Goal: Find contact information: Find contact information

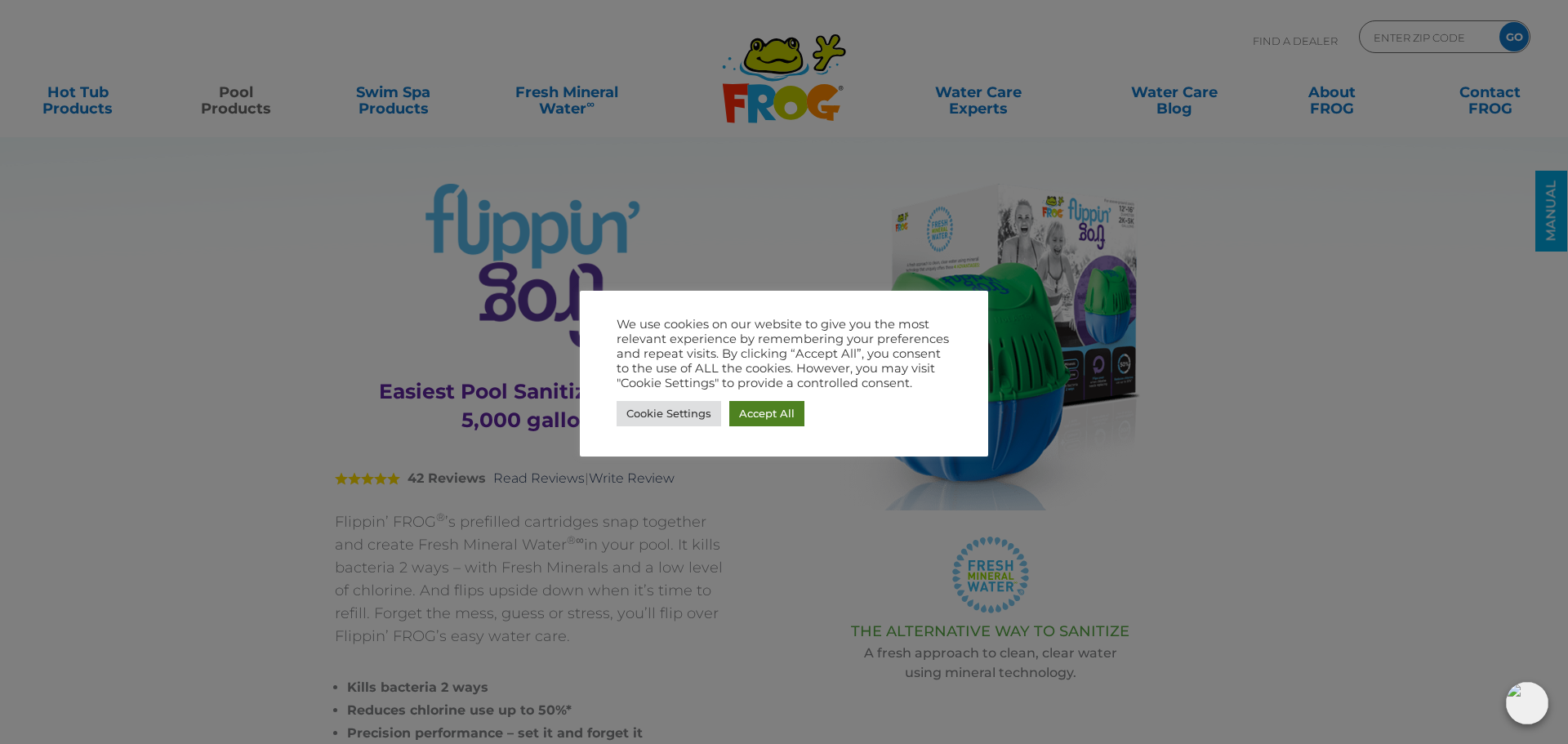
click at [760, 408] on link "Accept All" at bounding box center [767, 413] width 75 height 25
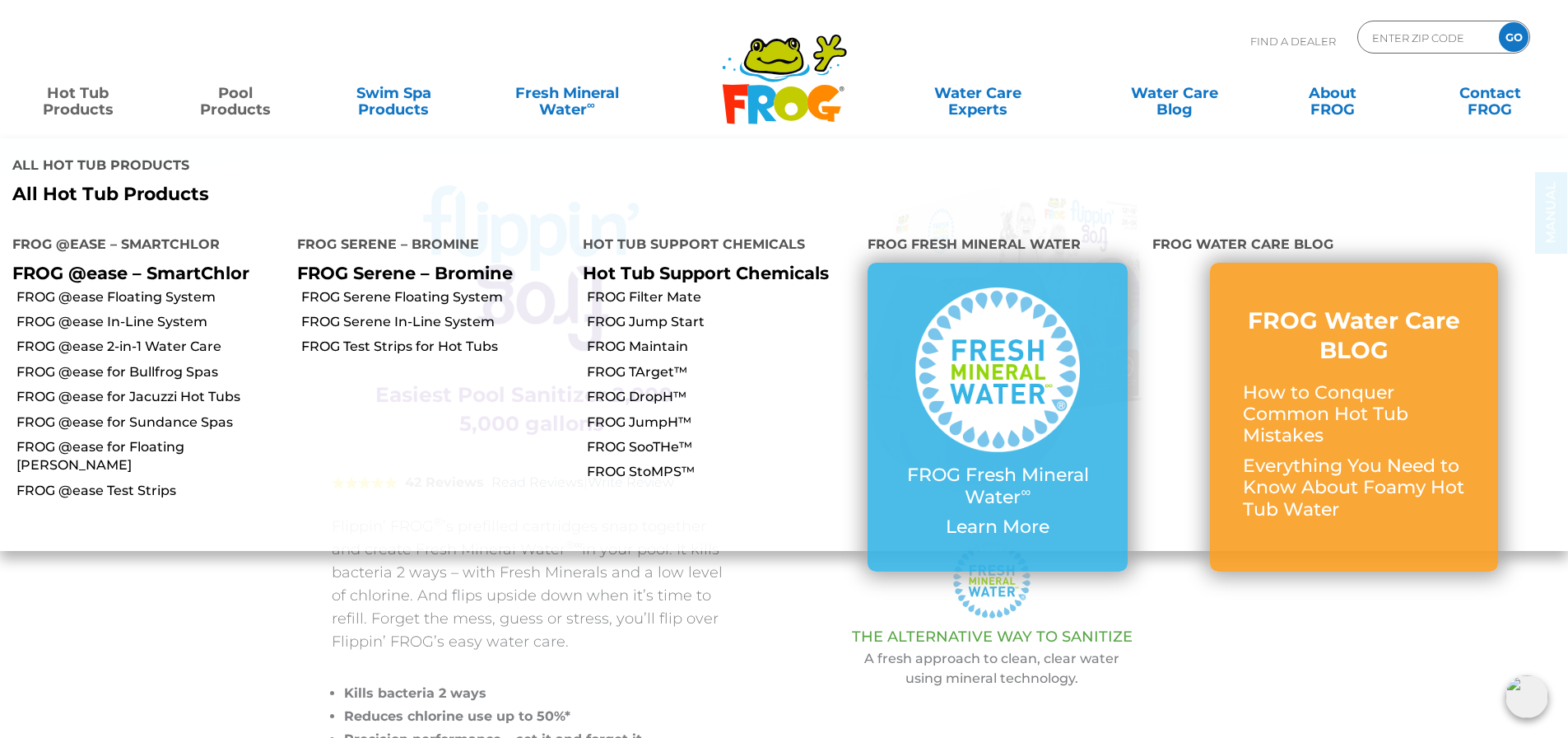
click at [87, 105] on link "Hot Tub Products" at bounding box center [78, 93] width 123 height 33
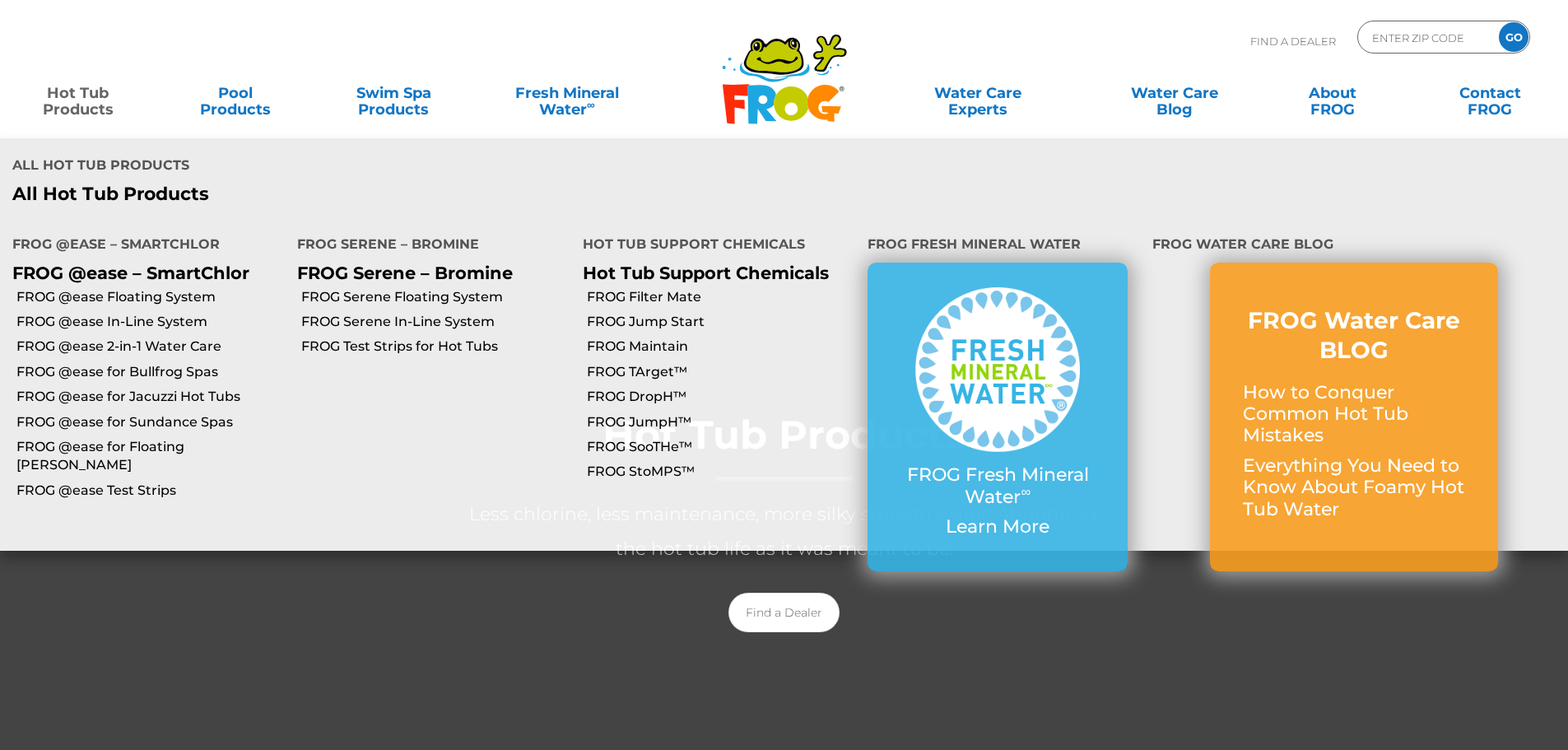
click at [79, 99] on link "Hot Tub Products" at bounding box center [78, 93] width 123 height 33
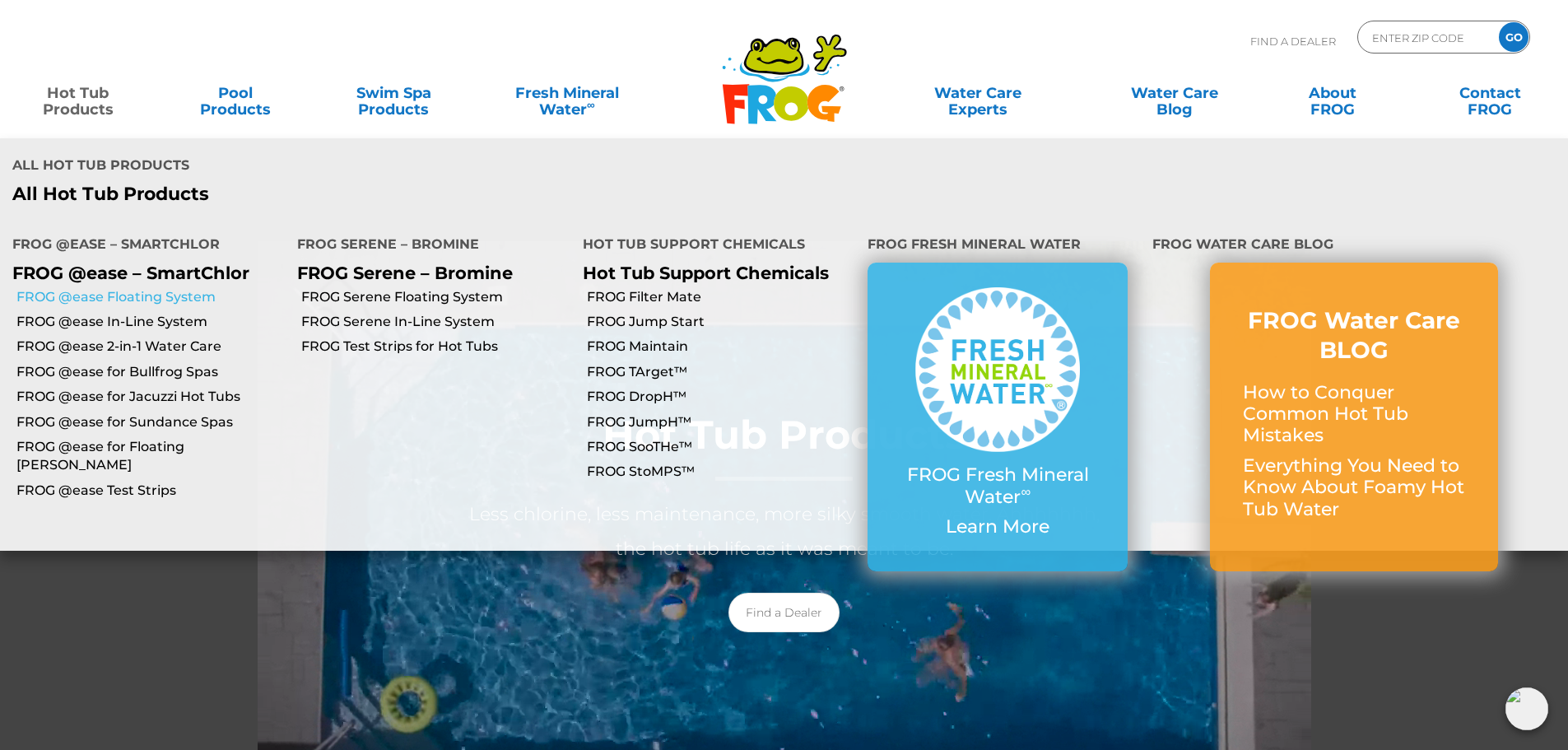
click at [158, 288] on link "FROG @ease Floating System" at bounding box center [150, 296] width 268 height 19
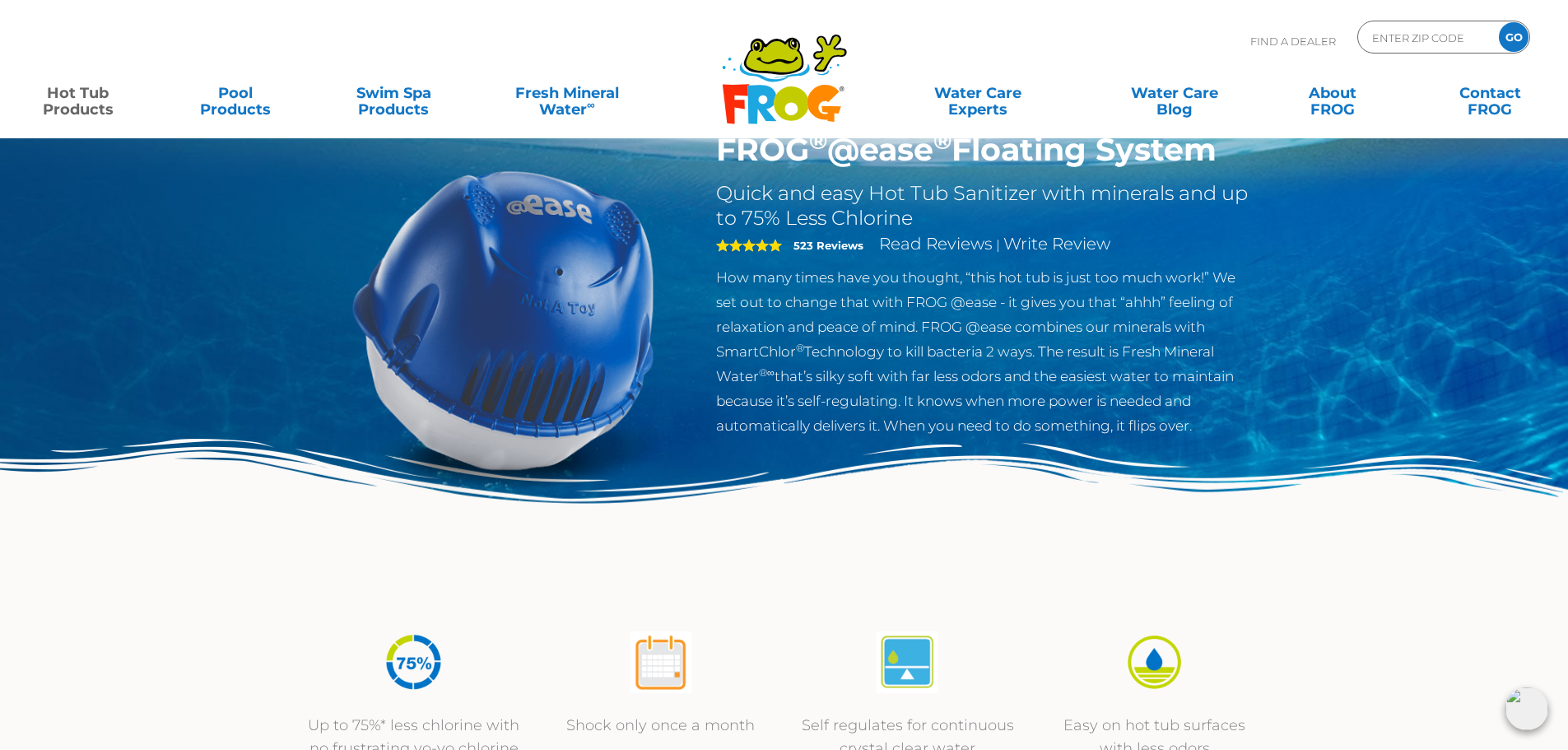
scroll to position [63, 0]
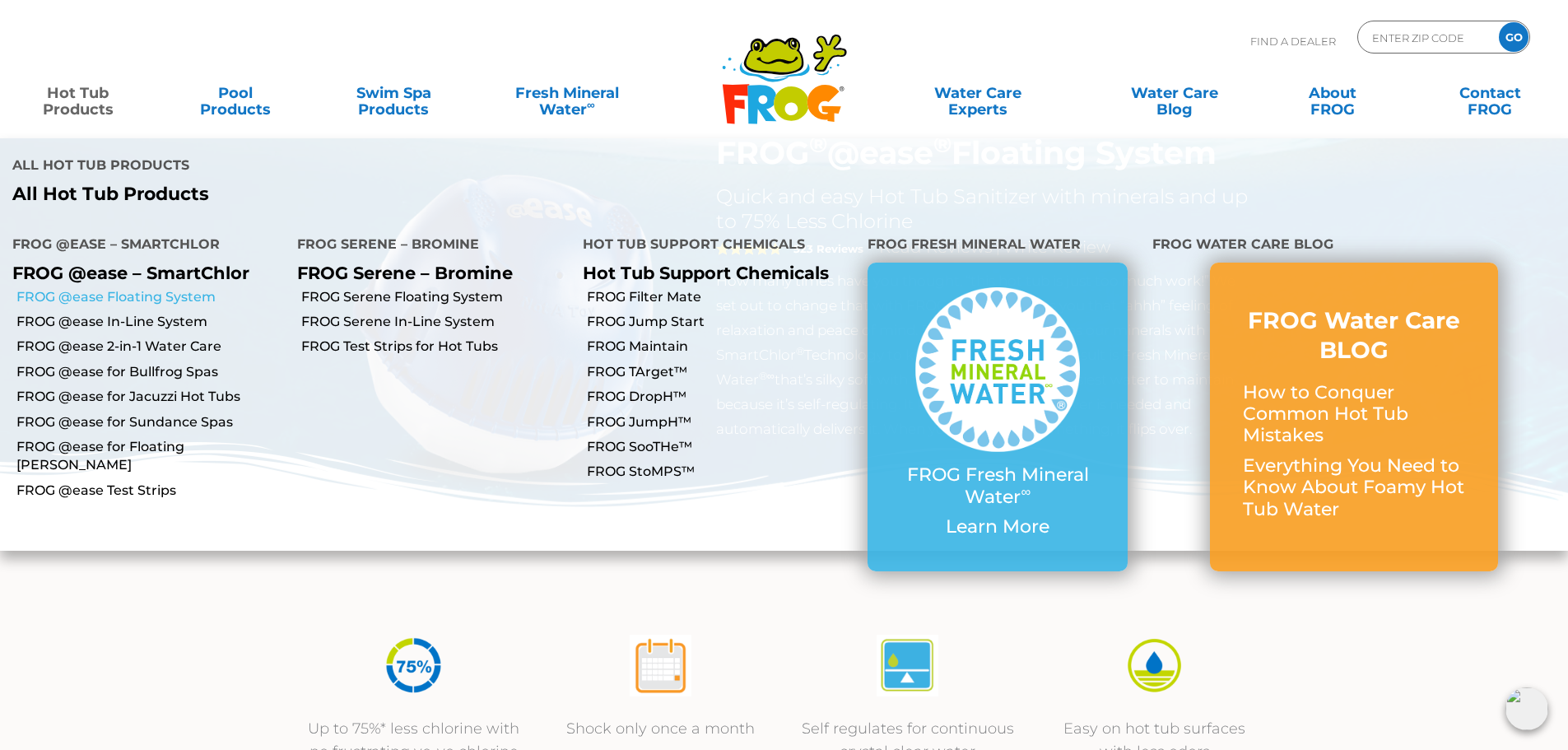
click at [116, 288] on link "FROG @ease Floating System" at bounding box center [150, 296] width 268 height 19
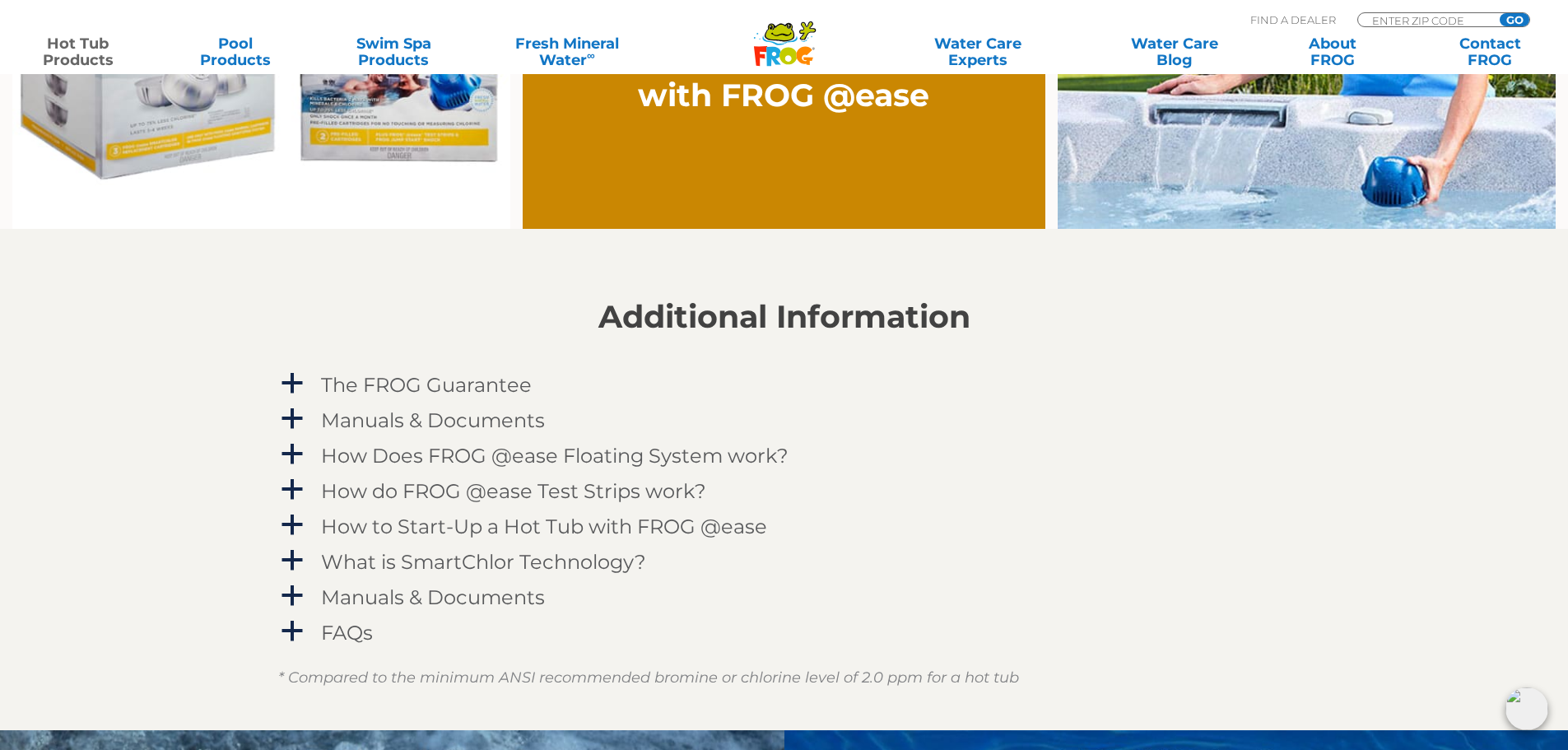
scroll to position [1530, 0]
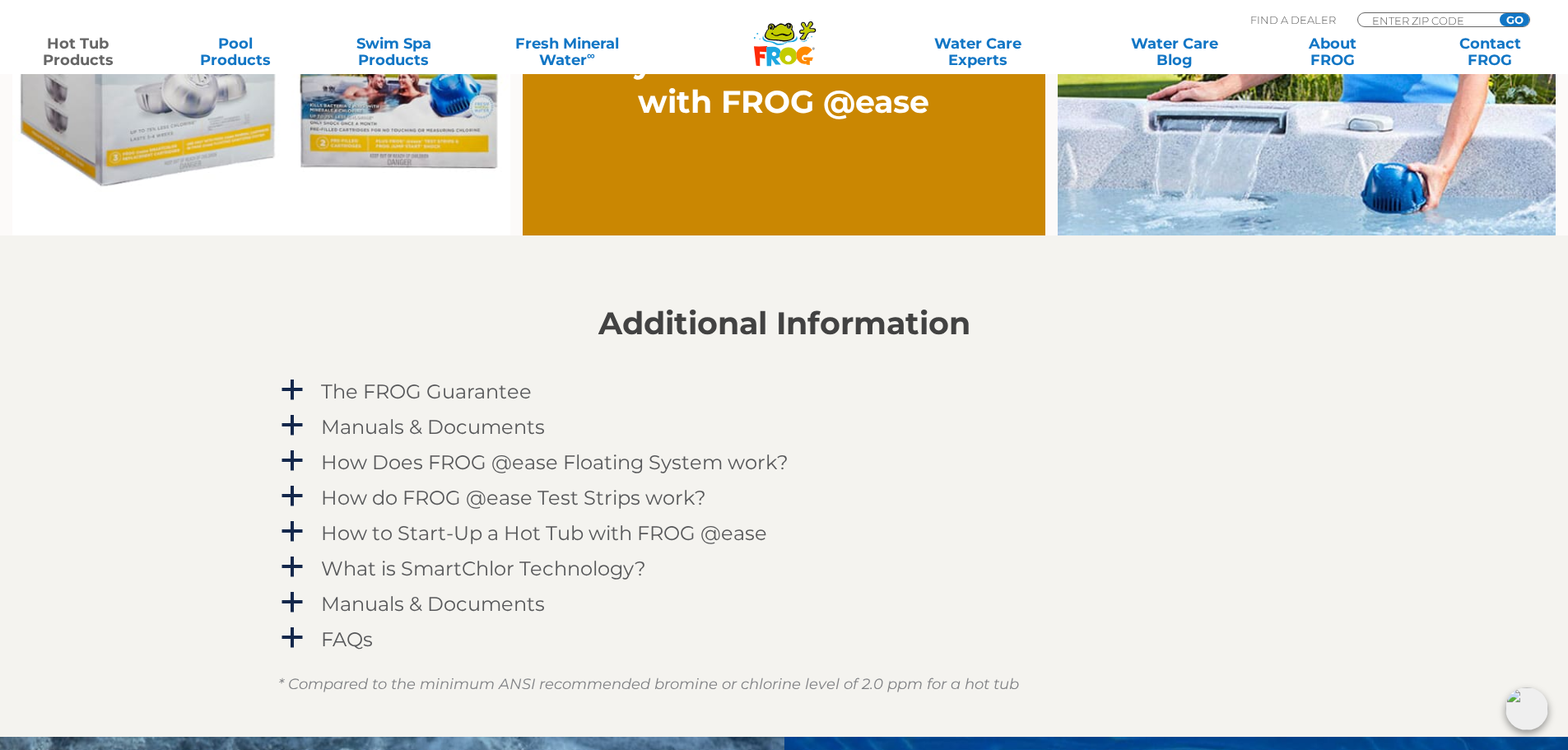
click at [1395, 176] on img at bounding box center [1307, 29] width 498 height 413
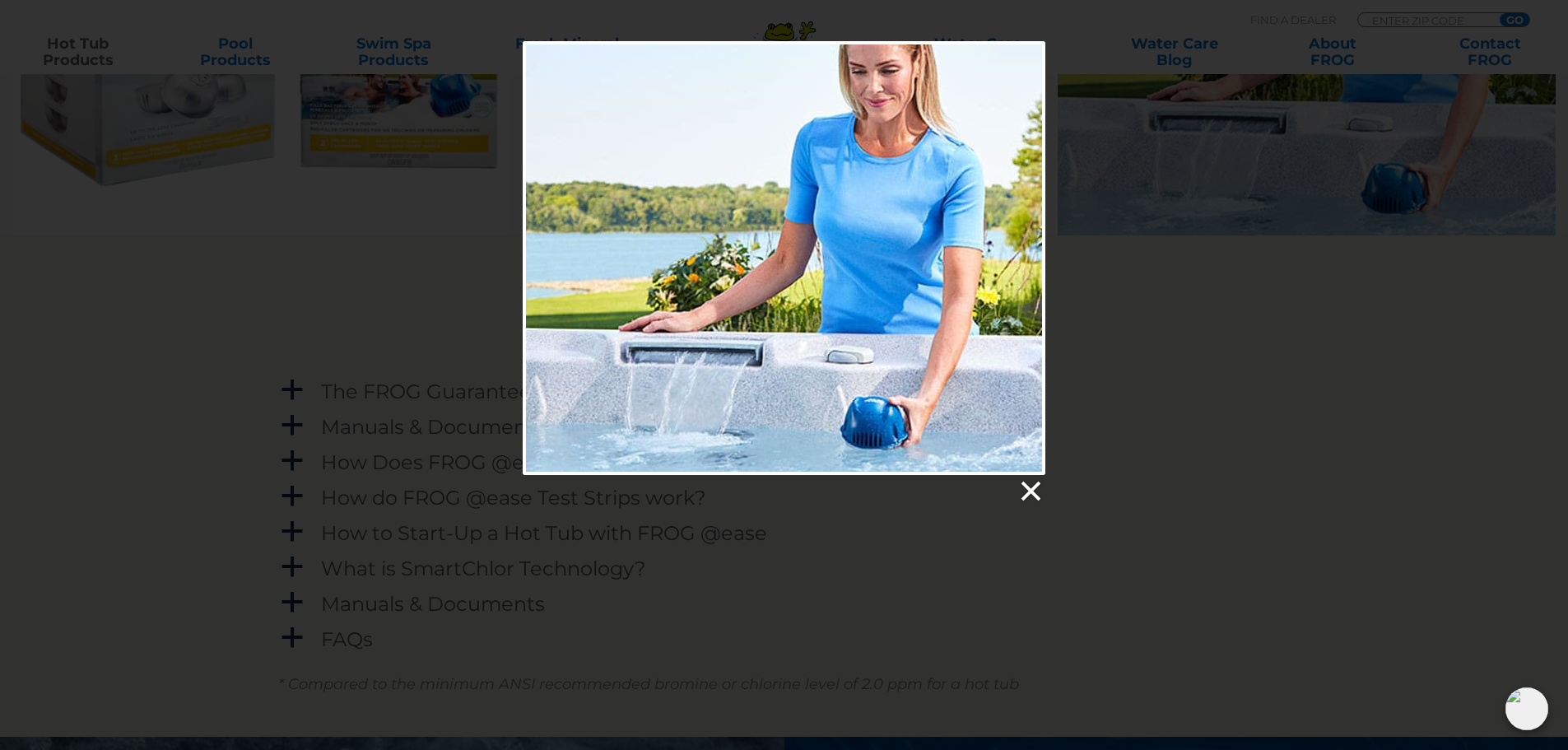
click at [1034, 487] on link at bounding box center [1029, 491] width 24 height 24
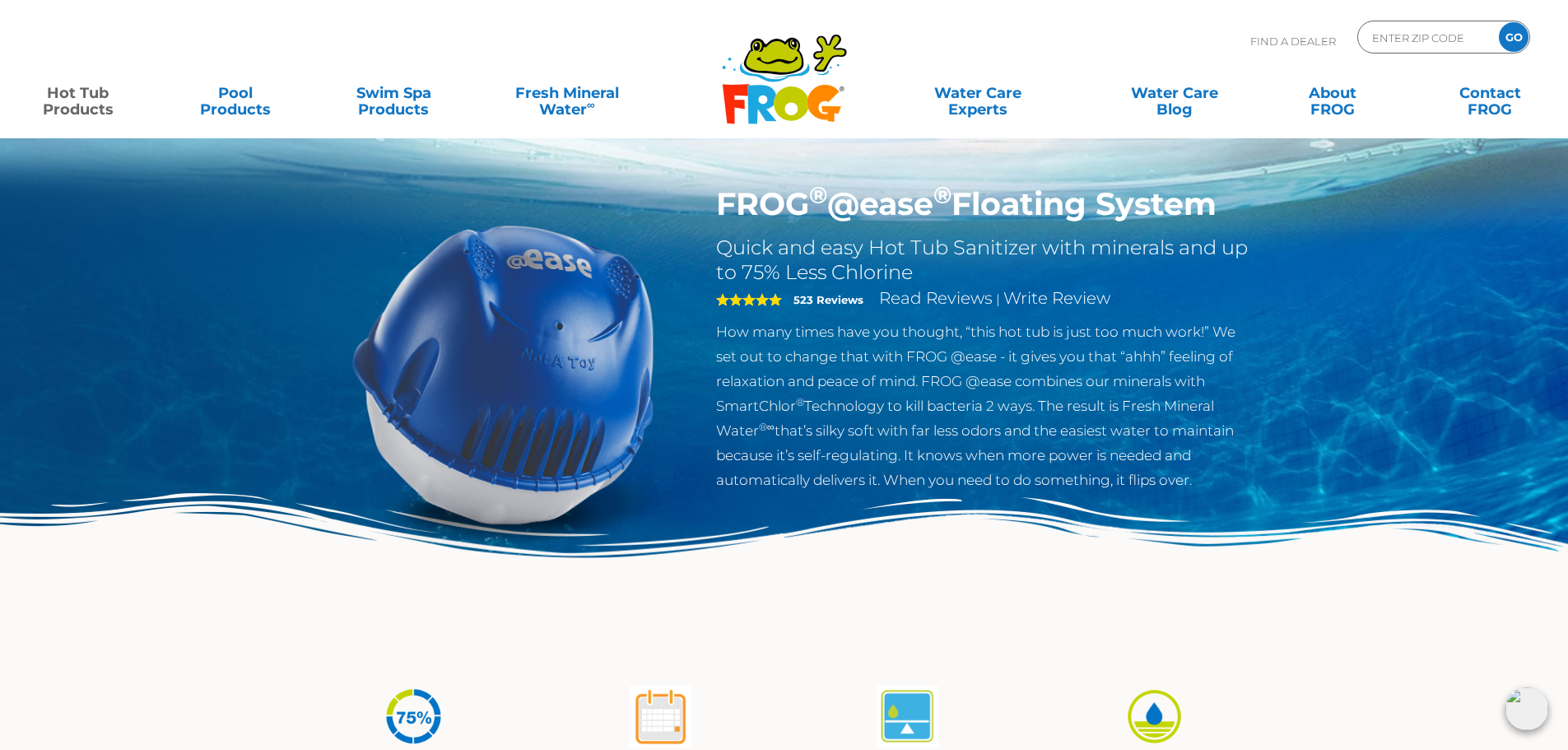
scroll to position [0, 0]
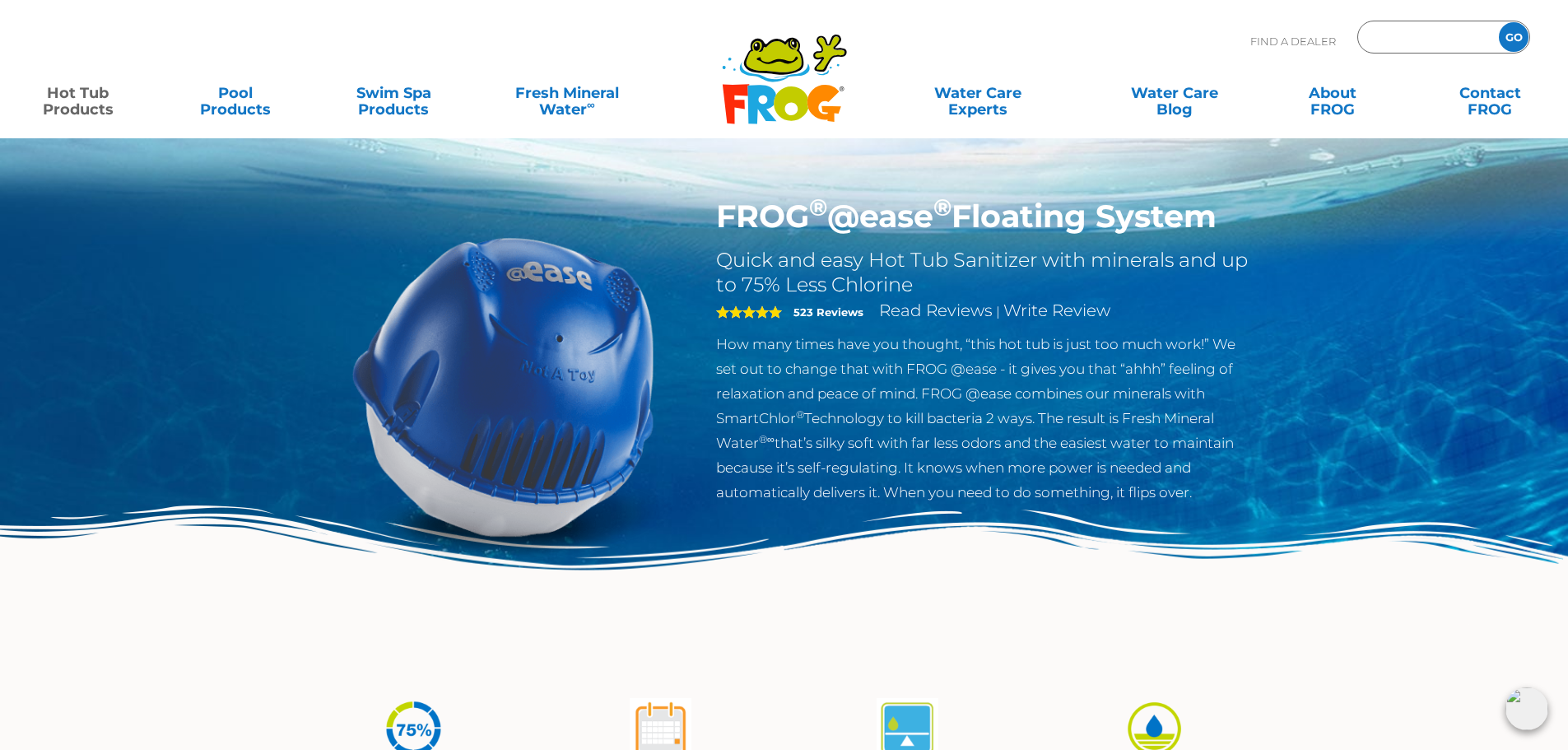
click at [1408, 41] on input "Zip Code Form" at bounding box center [1427, 37] width 111 height 23
type input "92706"
click at [1509, 34] on input "GO" at bounding box center [1513, 37] width 29 height 29
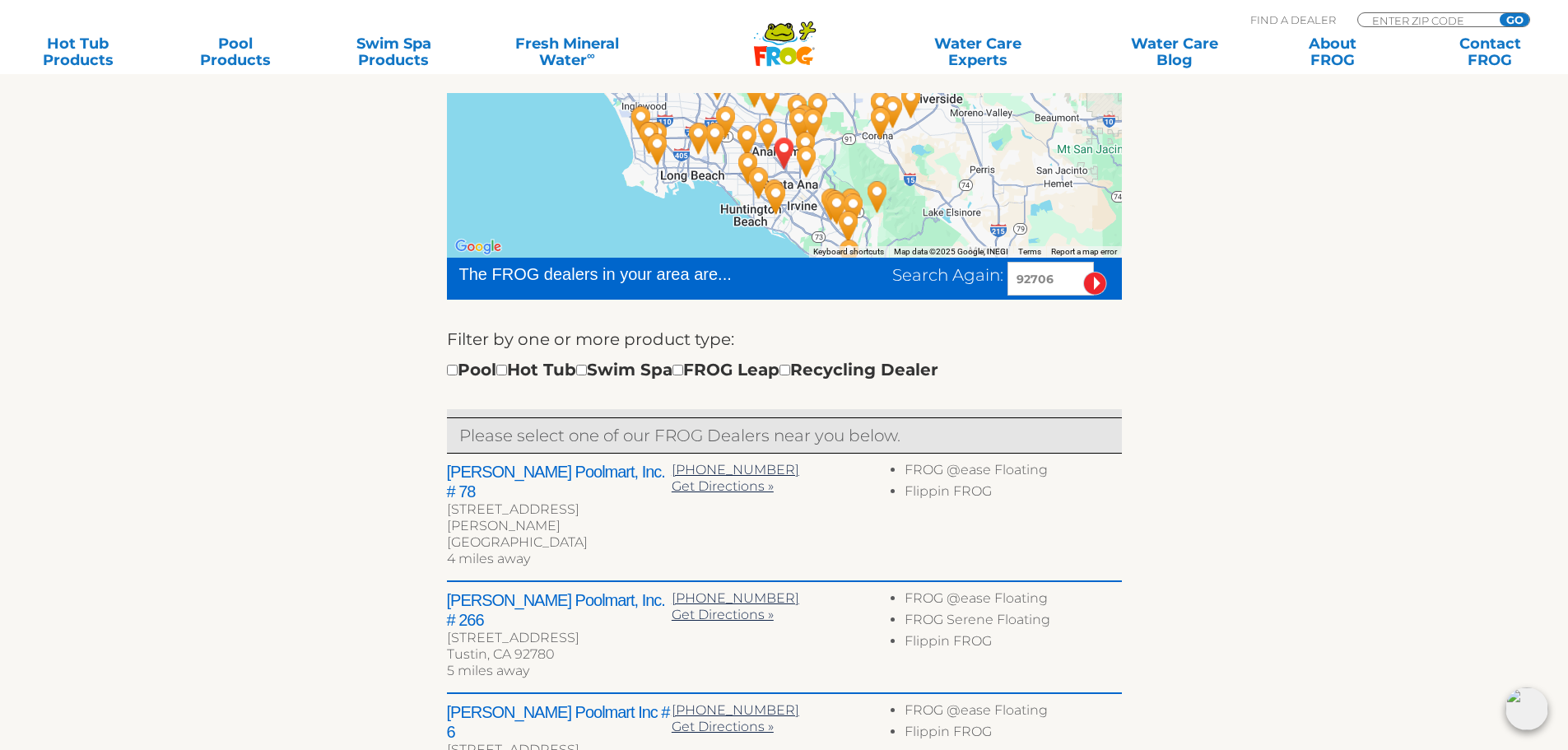
scroll to position [409, 0]
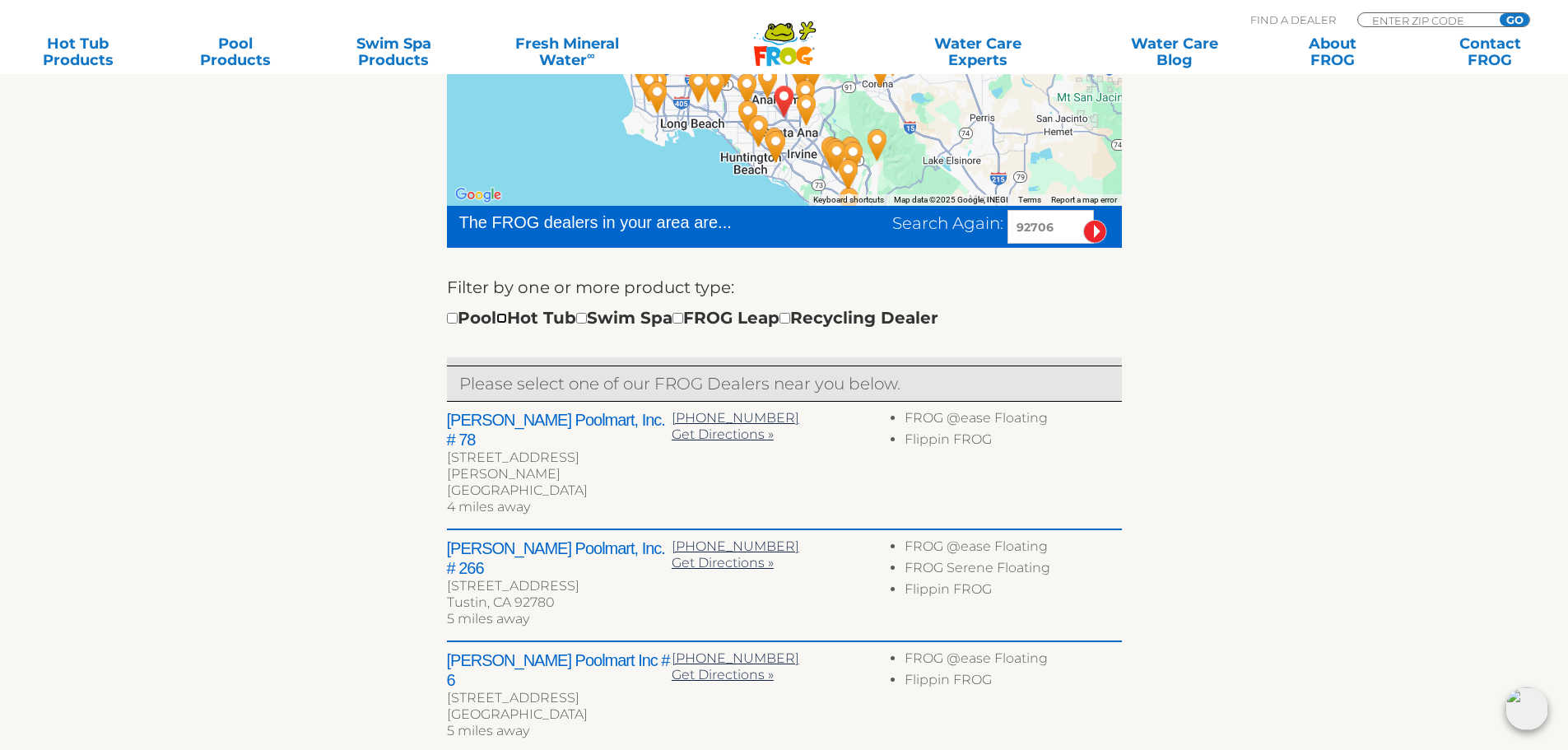
click at [507, 319] on input "checkbox" at bounding box center [502, 318] width 11 height 11
checkbox input "true"
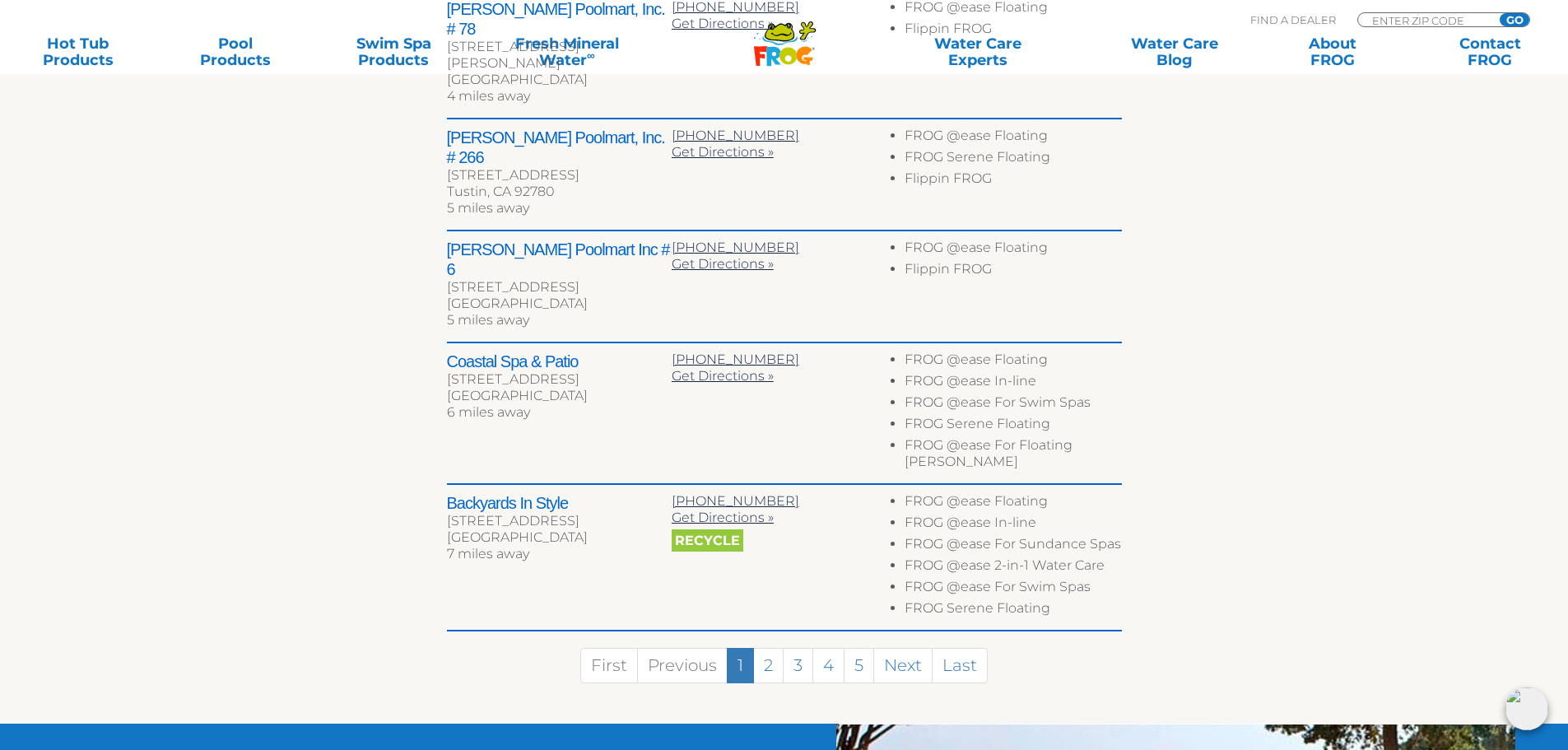
scroll to position [823, 0]
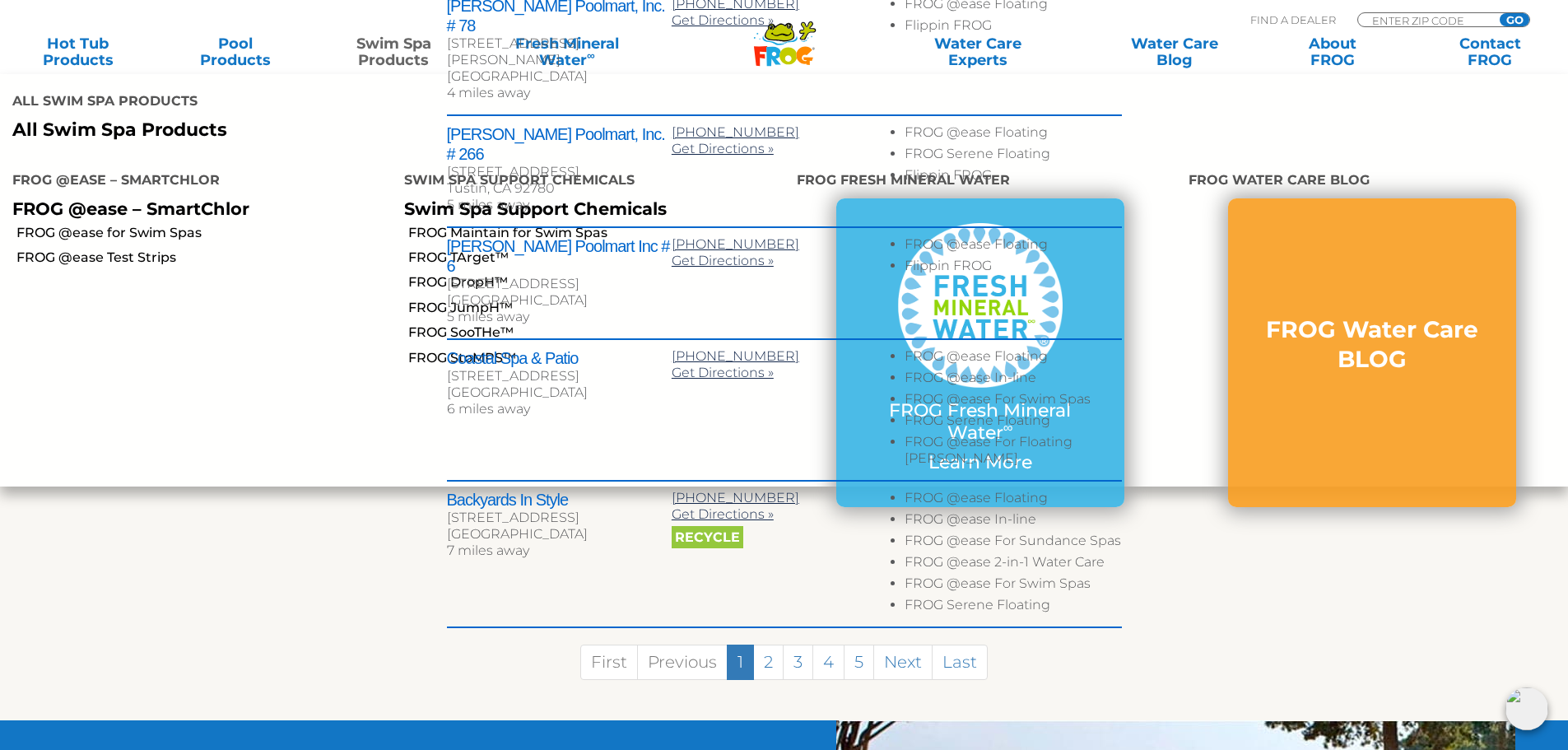
click at [399, 47] on link "Swim Spa Products" at bounding box center [394, 52] width 123 height 33
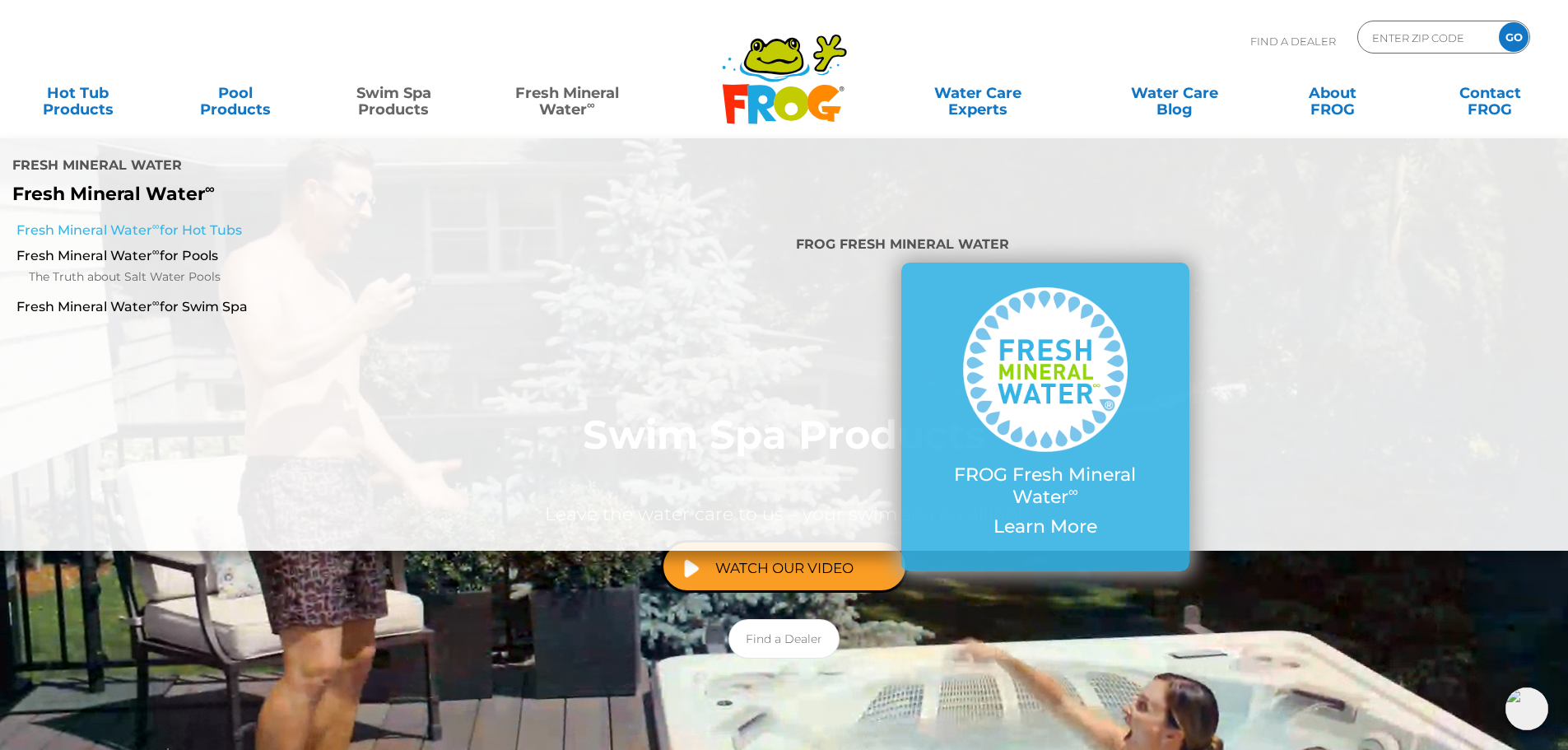
click at [203, 221] on link "Fresh Mineral Water ∞ for Hot Tubs" at bounding box center [269, 230] width 506 height 19
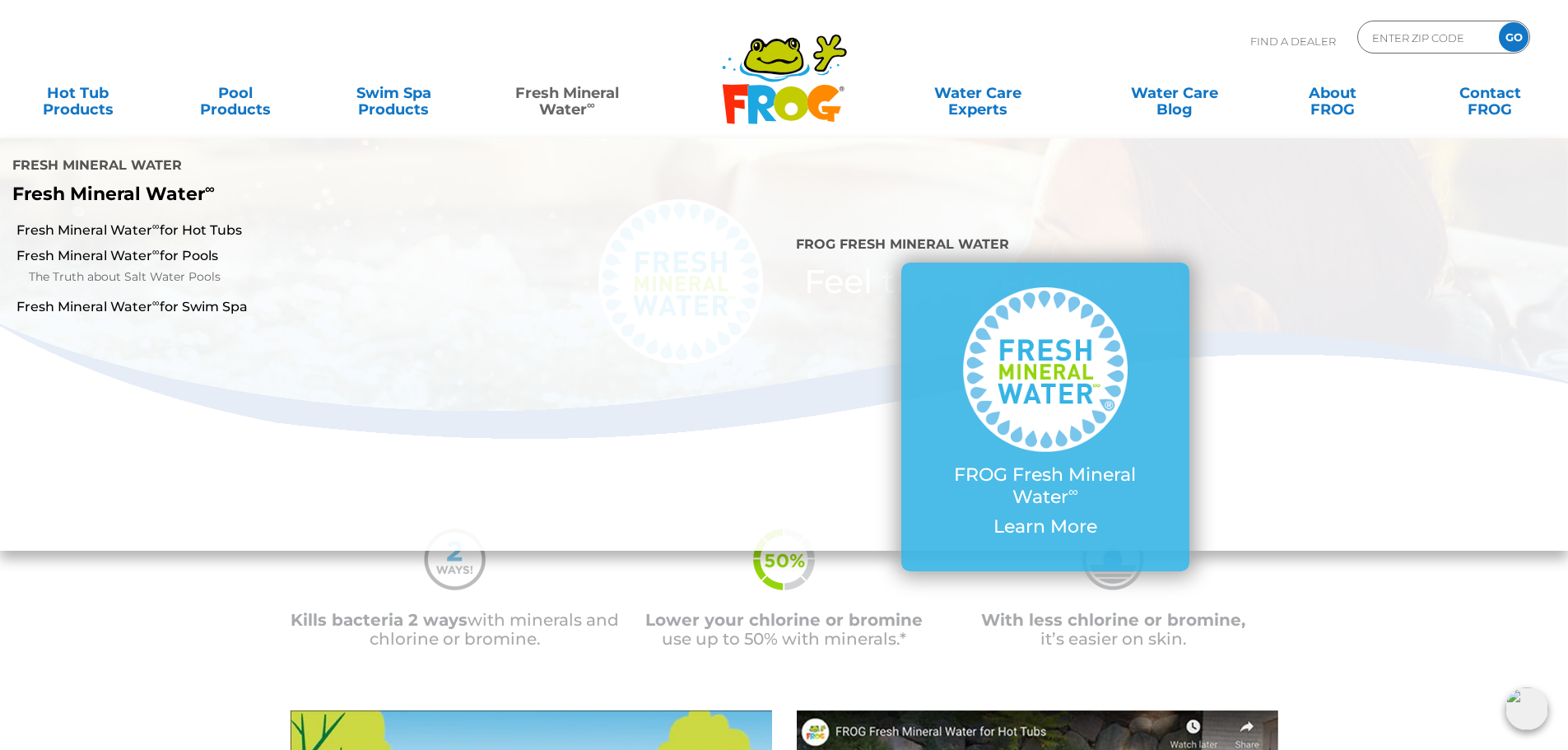
click at [560, 101] on link "Fresh Mineral Water ∞" at bounding box center [567, 93] width 154 height 33
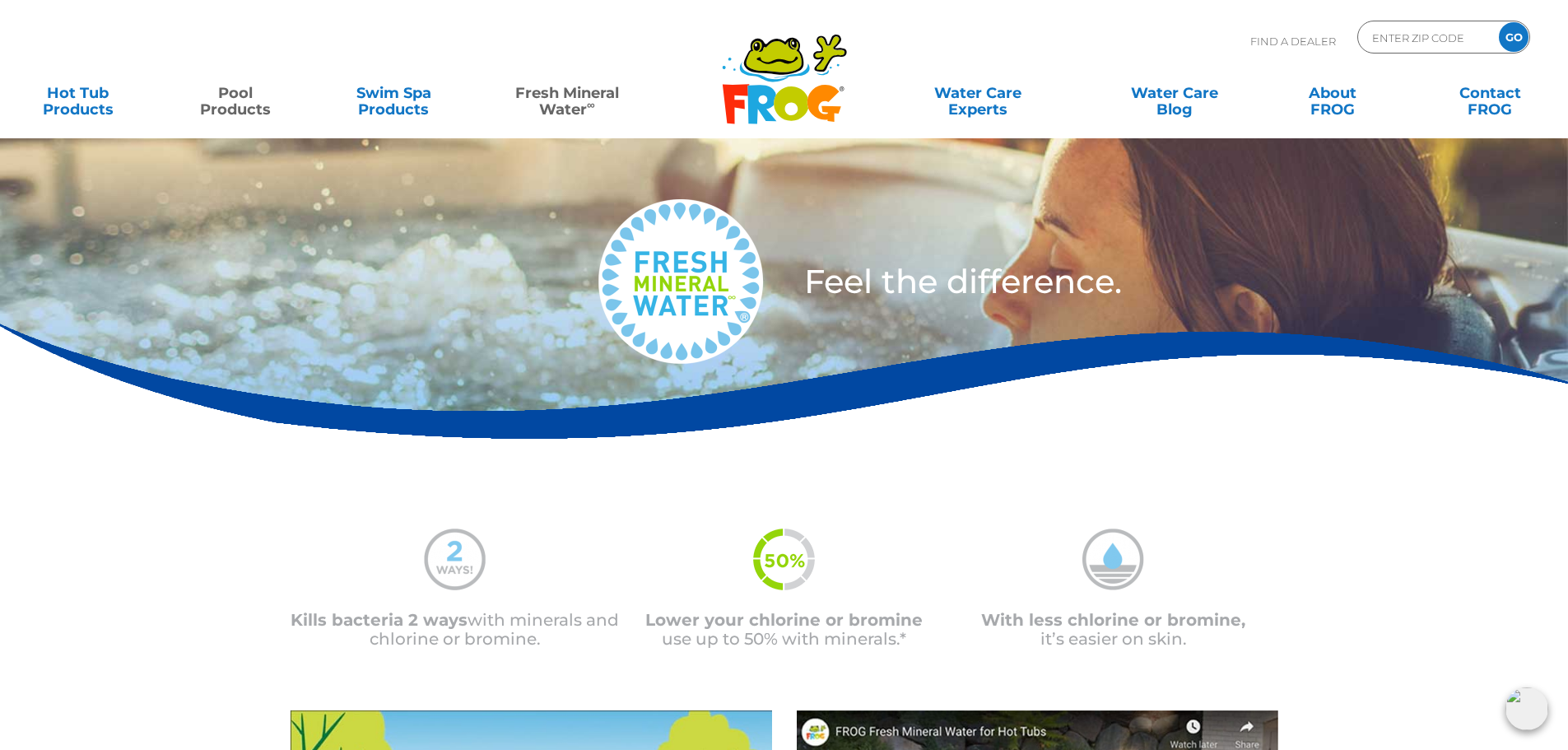
click at [223, 96] on link "Pool Products" at bounding box center [236, 93] width 123 height 33
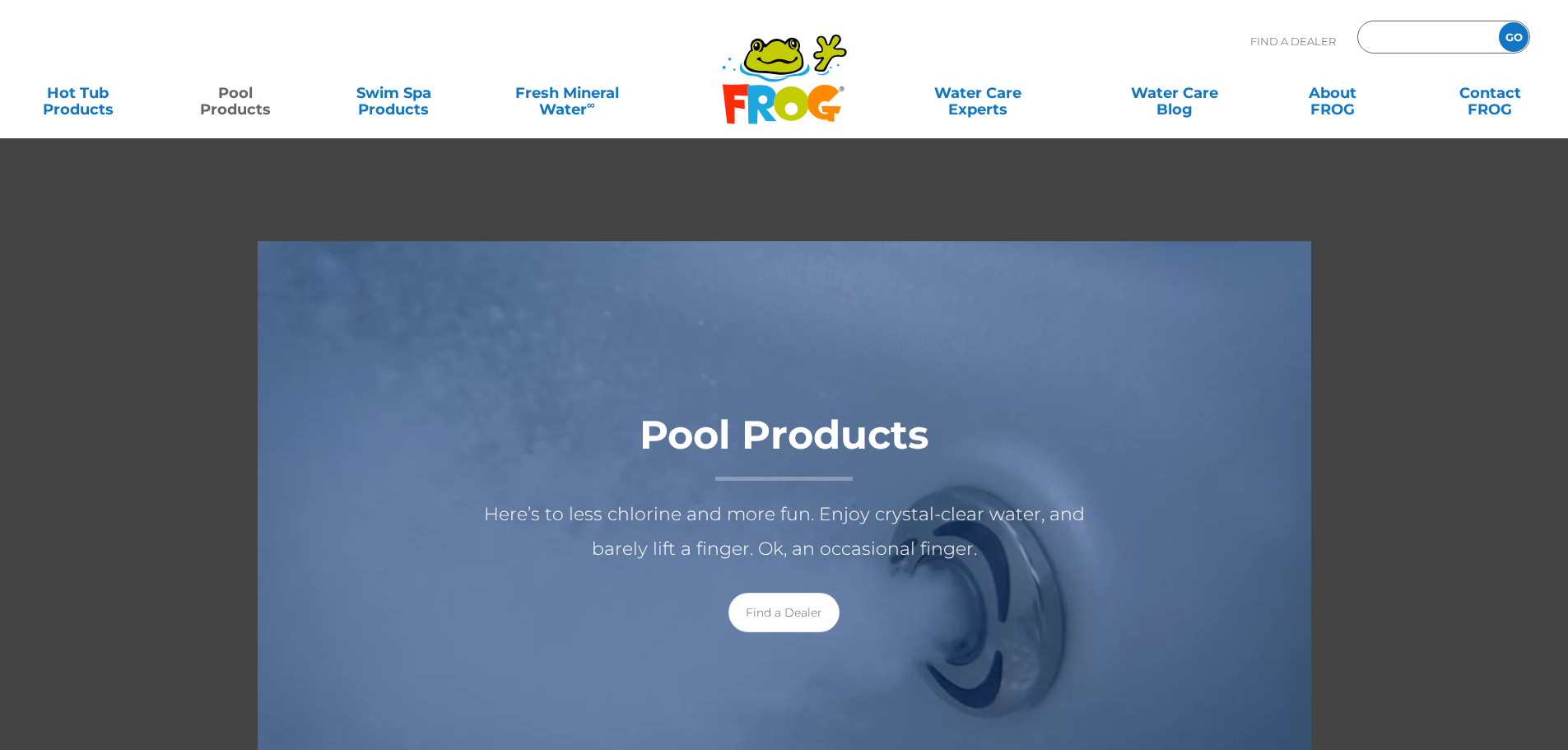
click at [1393, 28] on input "Zip Code Form" at bounding box center [1427, 37] width 111 height 23
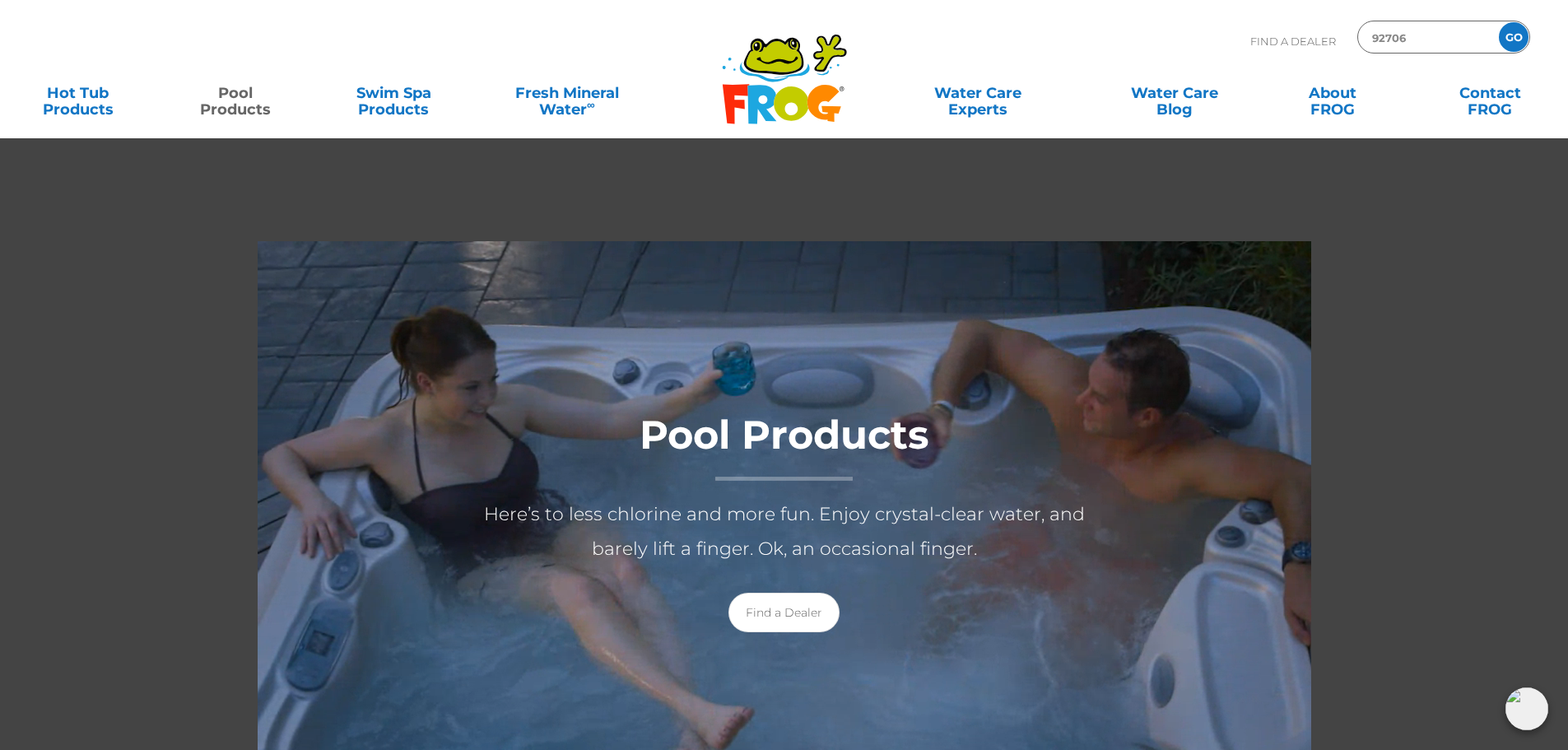
type input "92706"
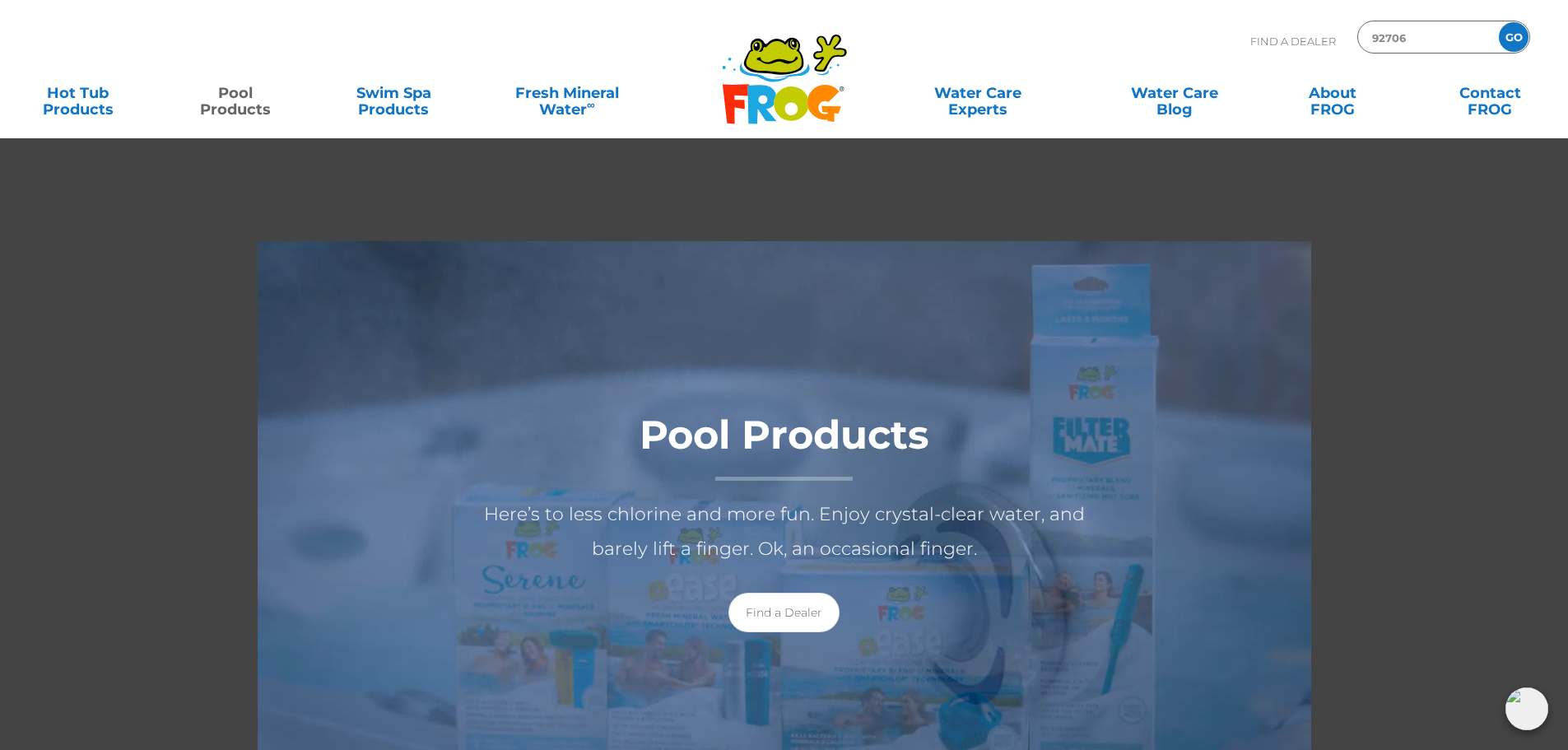
click at [1517, 30] on input "GO" at bounding box center [1513, 37] width 29 height 29
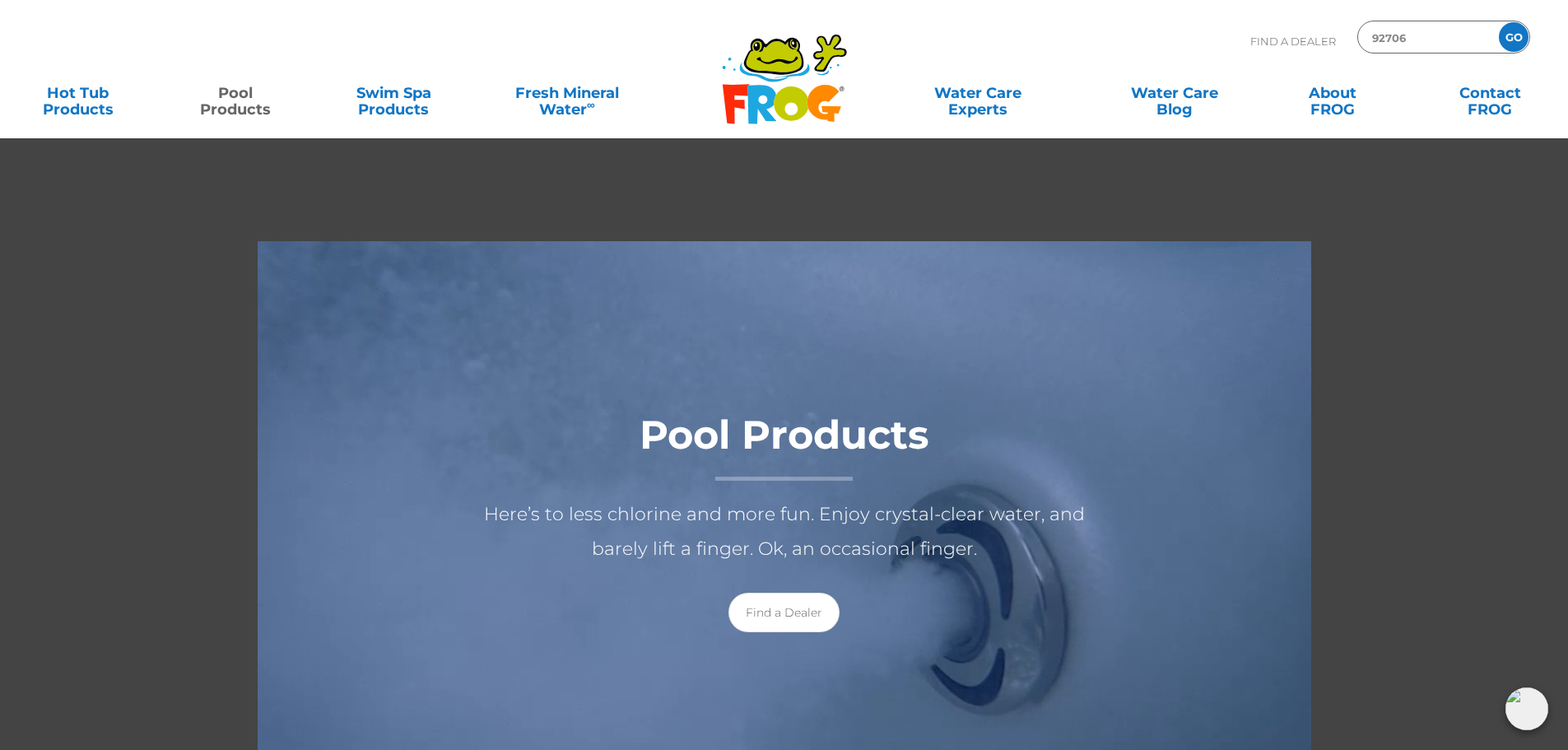
click at [1514, 34] on input "GO" at bounding box center [1513, 37] width 29 height 29
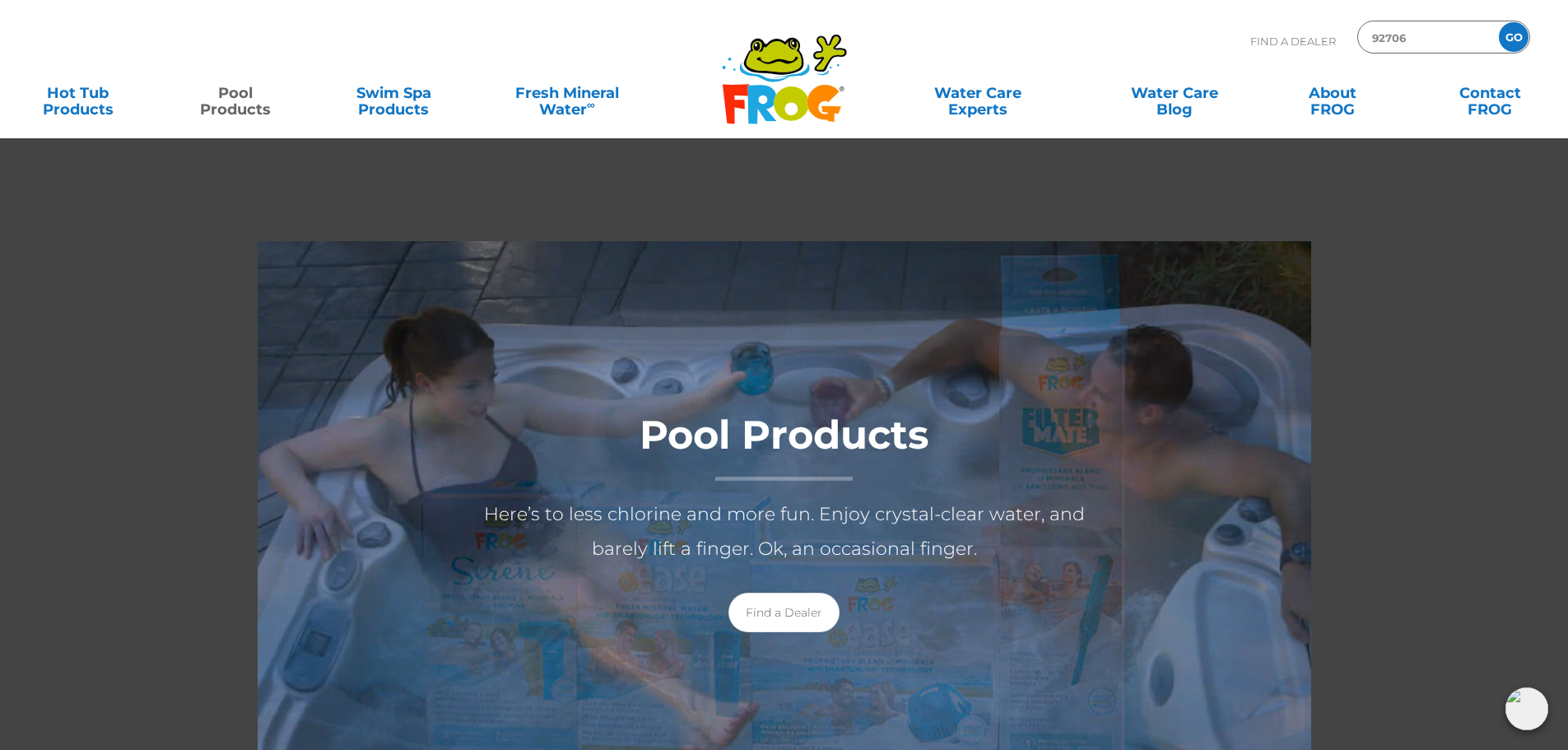
click at [1514, 34] on input "GO" at bounding box center [1513, 37] width 29 height 29
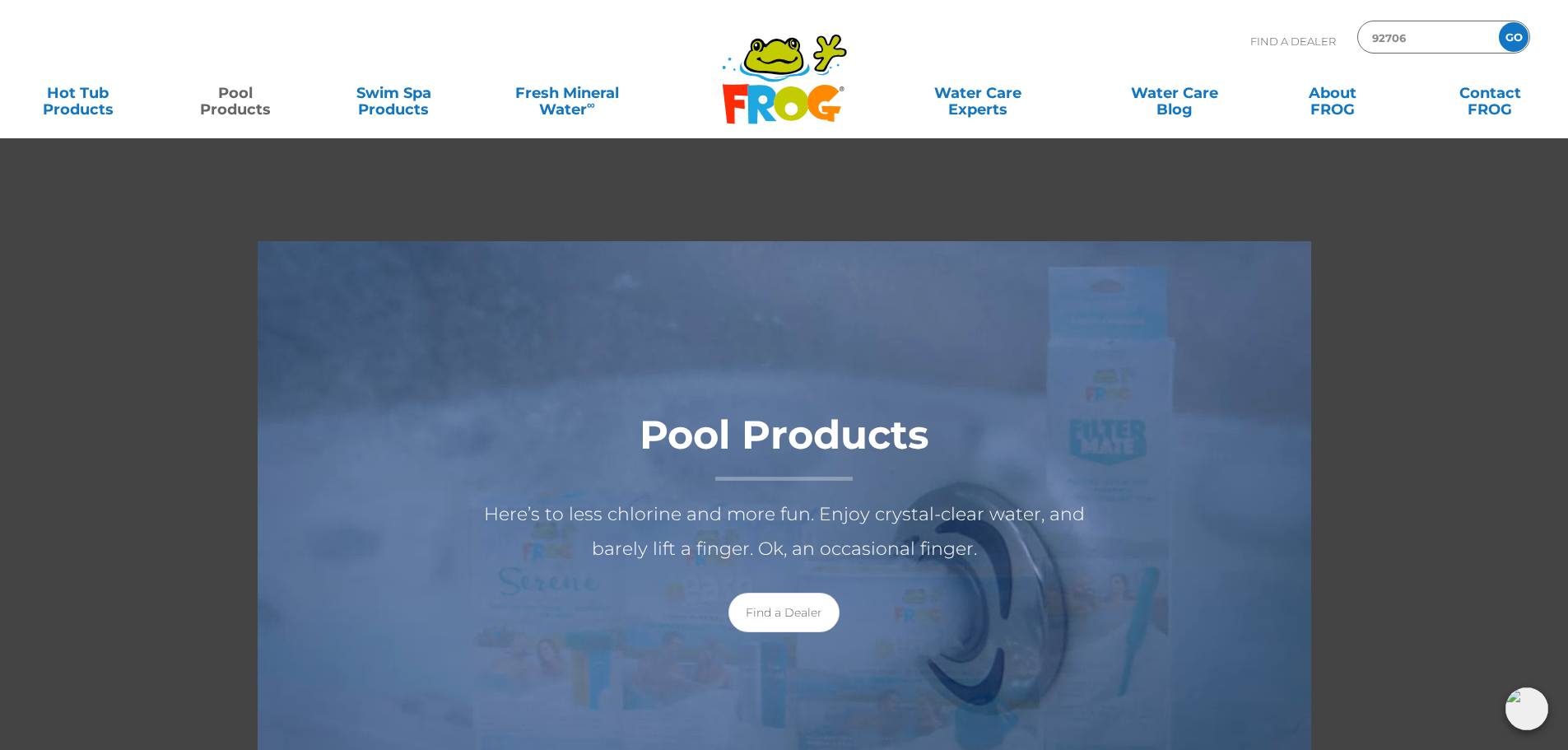
click at [1514, 34] on input "GO" at bounding box center [1513, 37] width 29 height 29
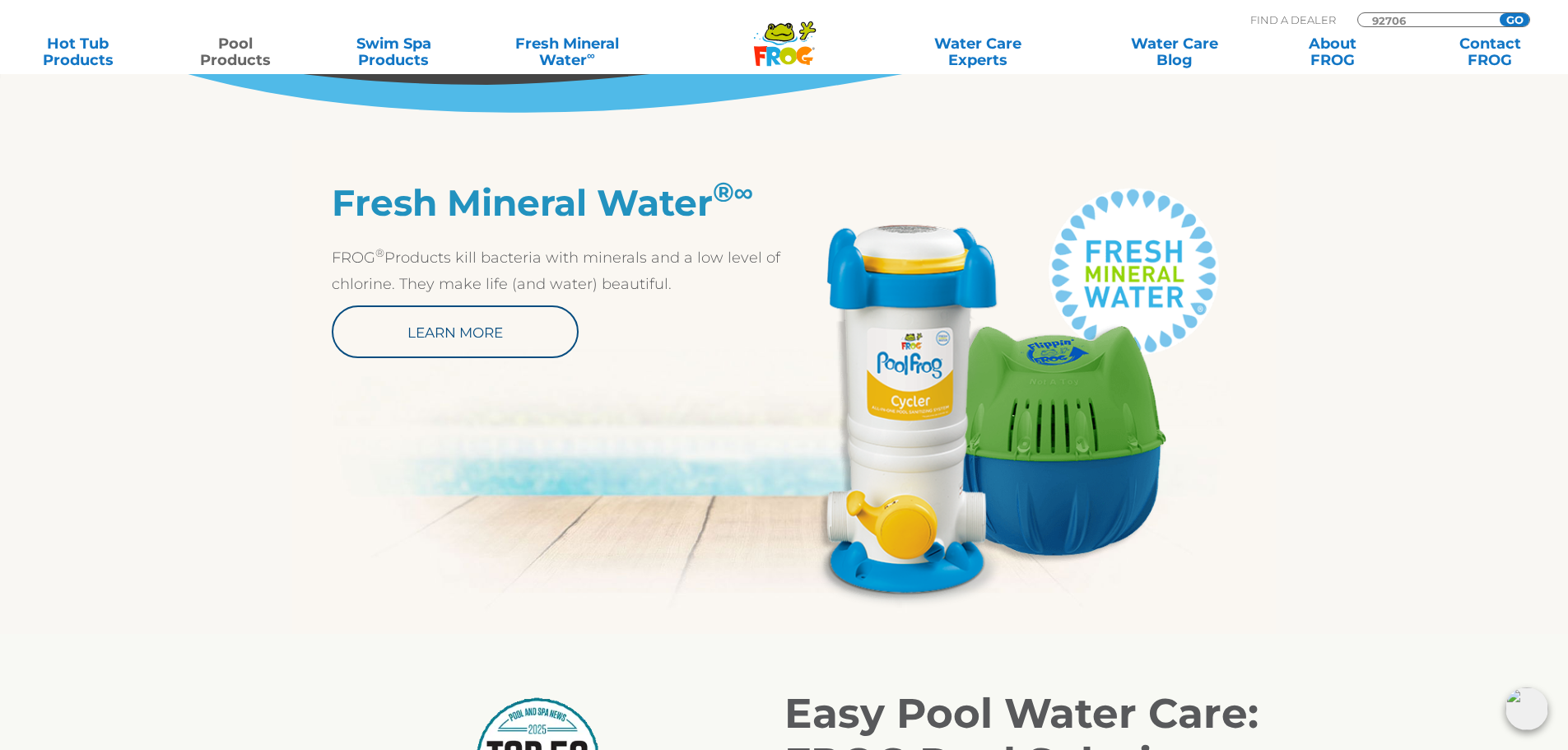
scroll to position [785, 0]
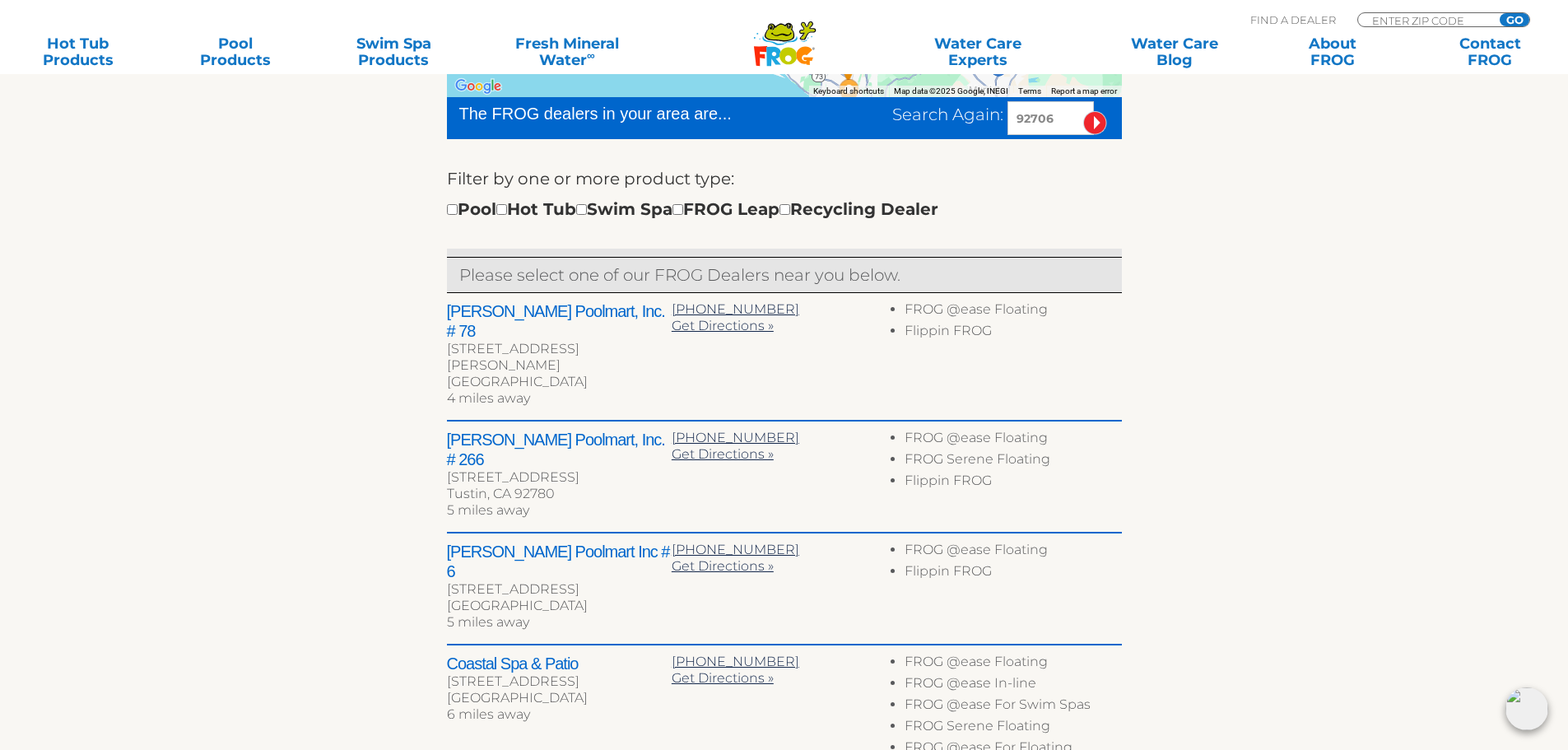
scroll to position [508, 0]
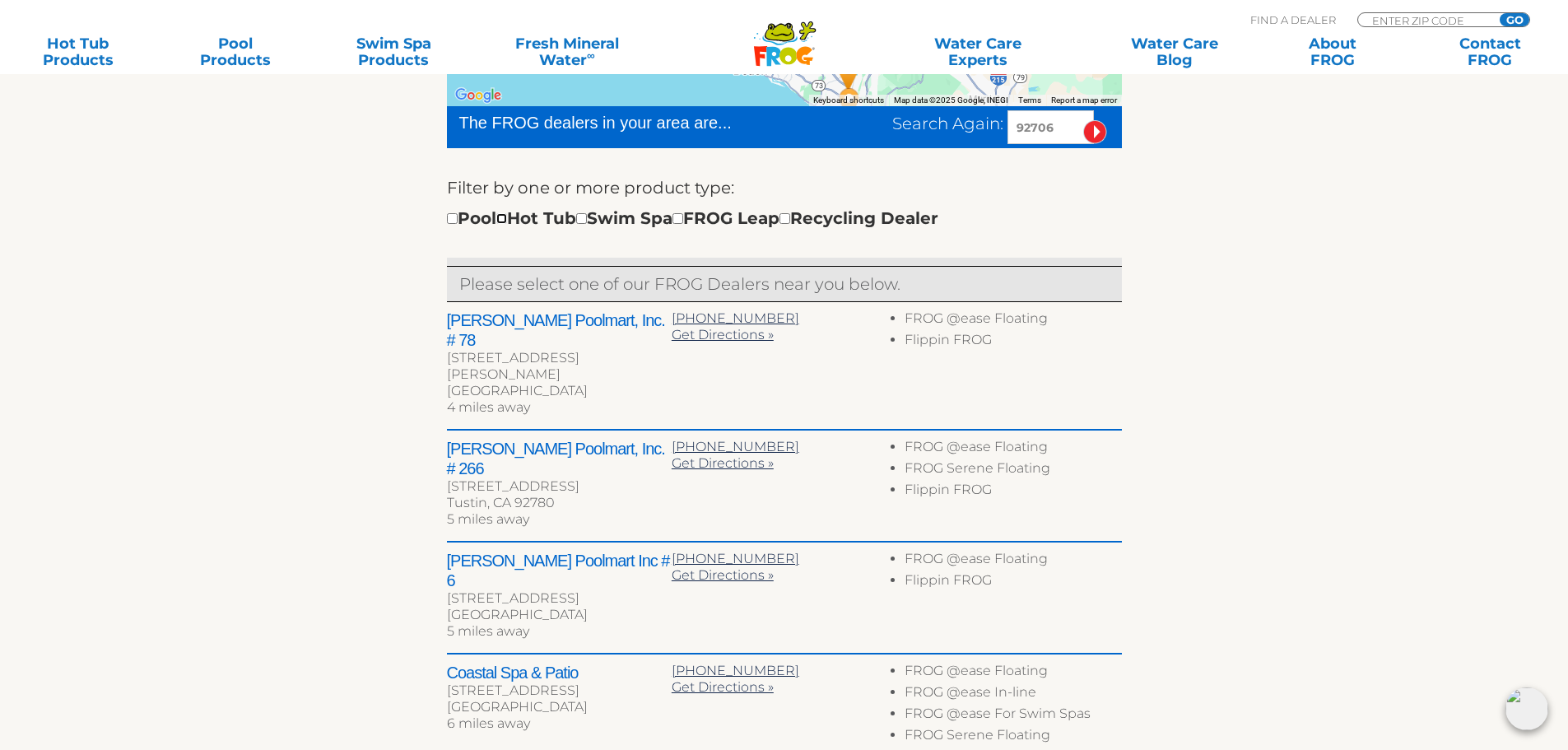
click at [507, 220] on input "checkbox" at bounding box center [502, 218] width 11 height 11
checkbox input "true"
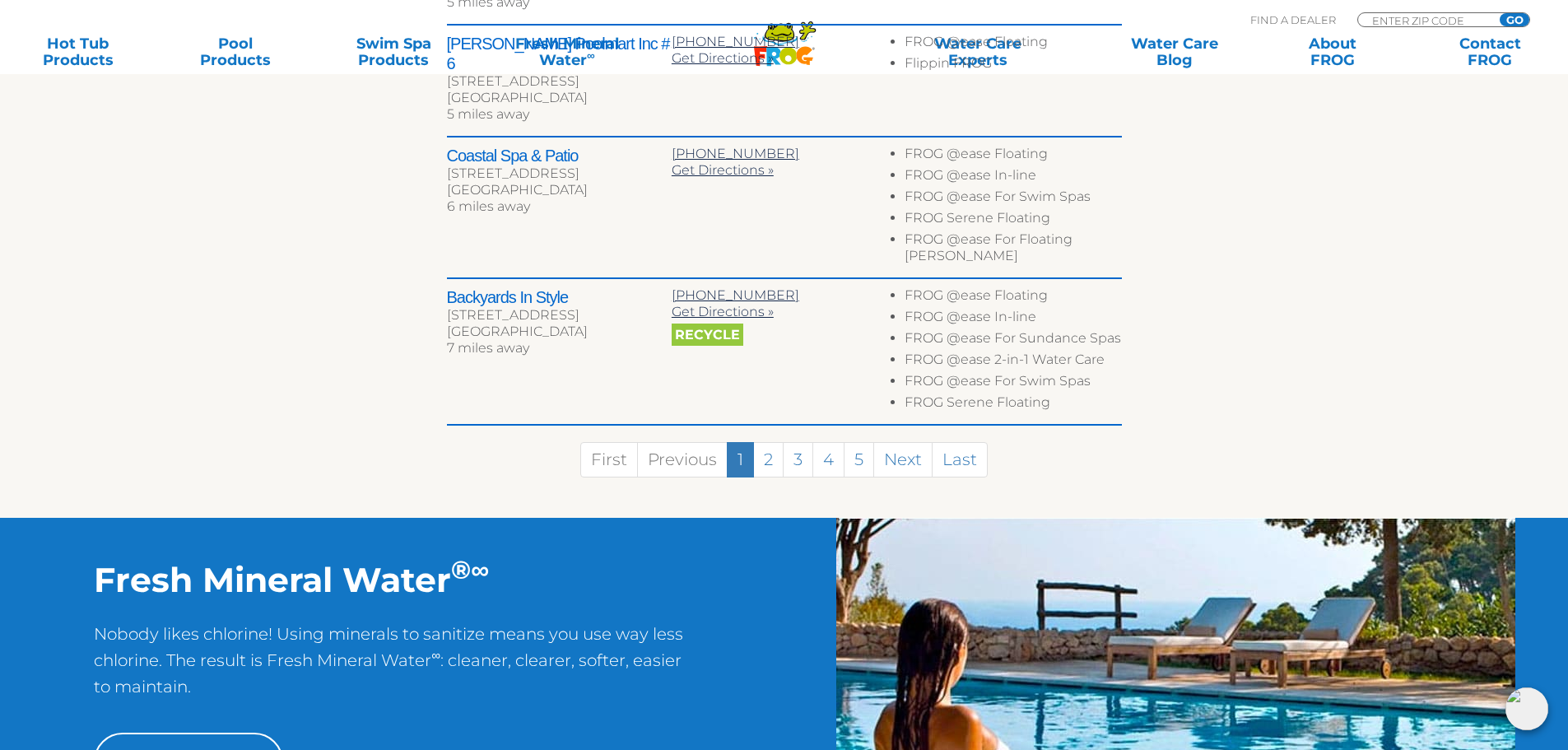
scroll to position [1016, 0]
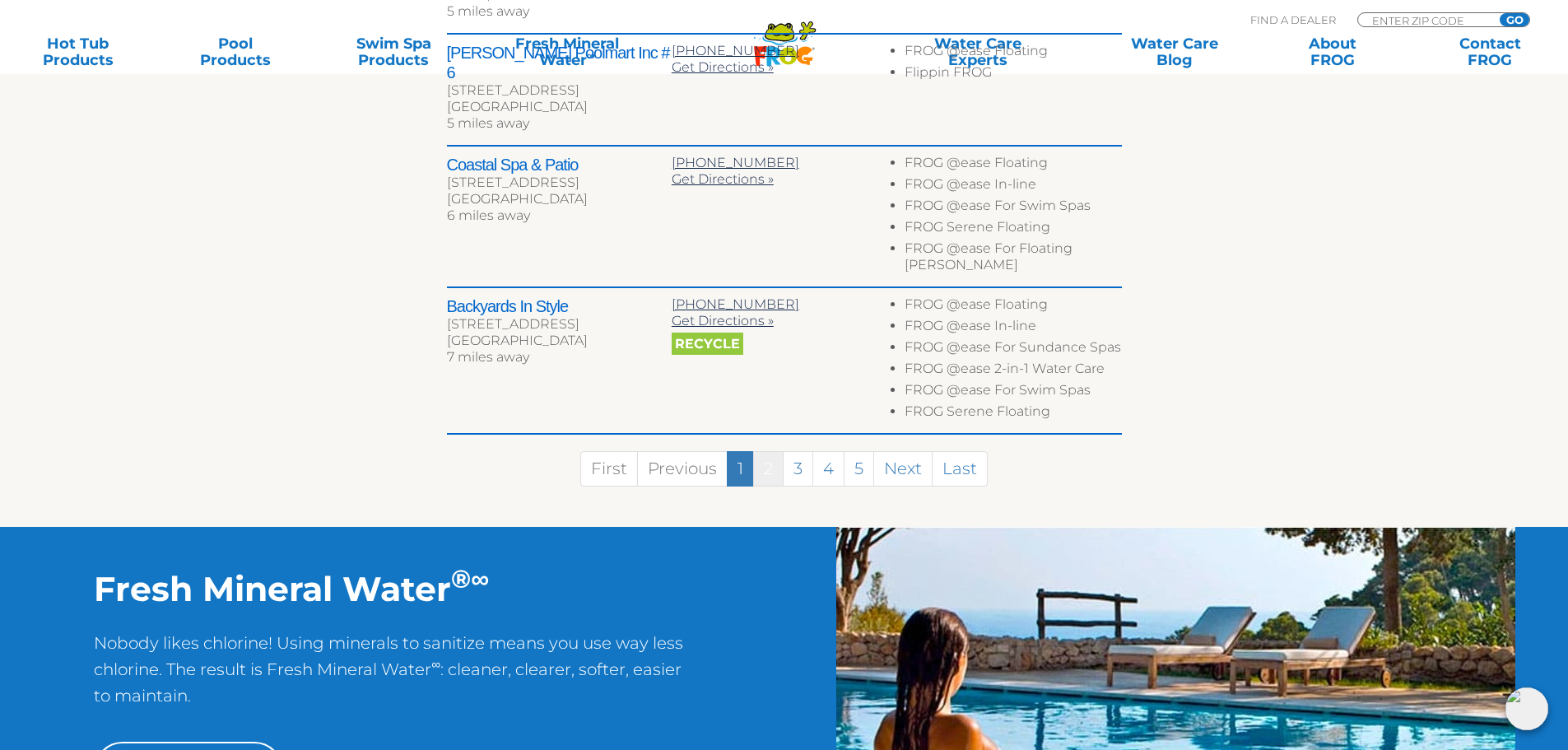
click at [767, 451] on link "2" at bounding box center [768, 468] width 30 height 35
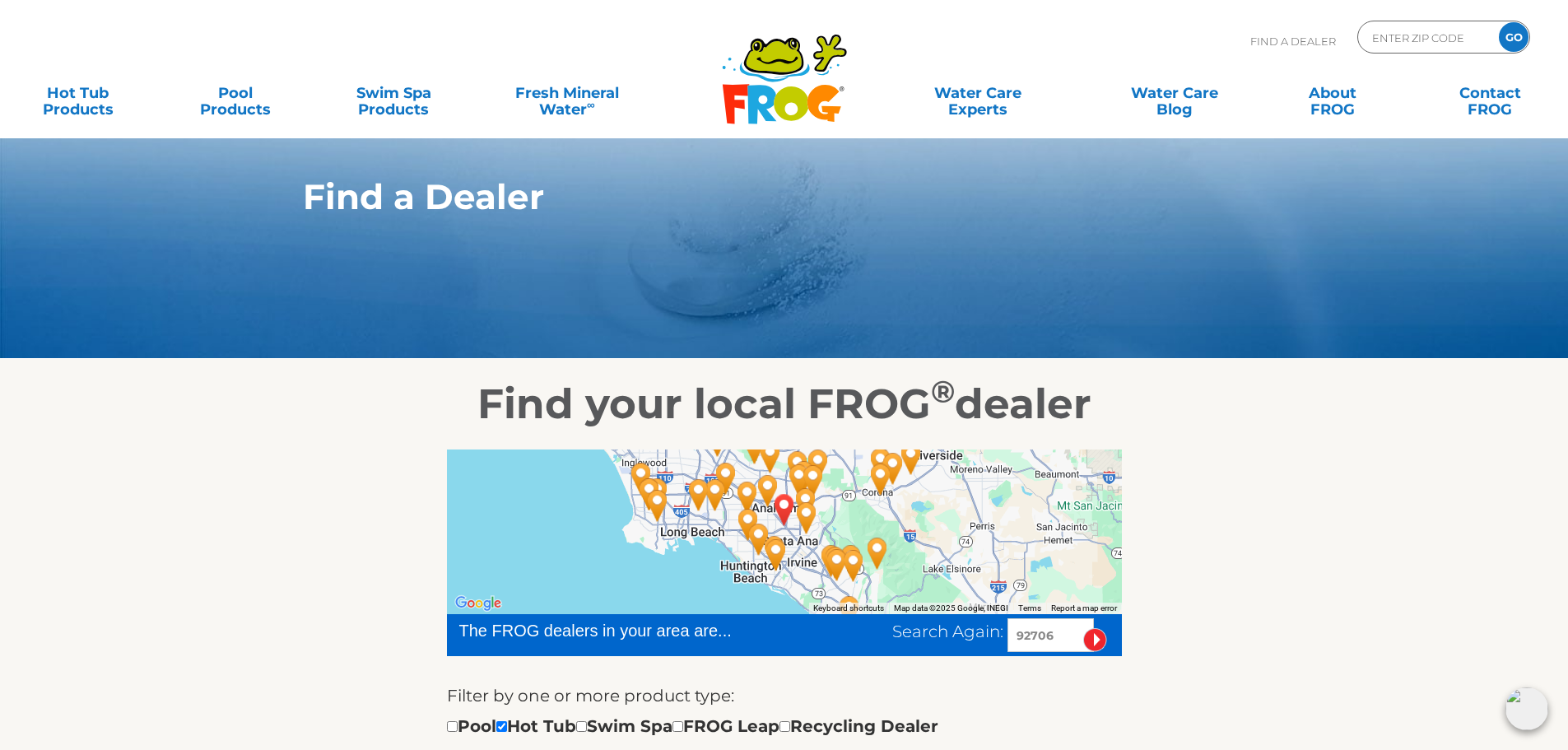
scroll to position [0, 0]
click at [1499, 102] on link "Contact FROG" at bounding box center [1491, 93] width 123 height 33
